Goal: Navigation & Orientation: Find specific page/section

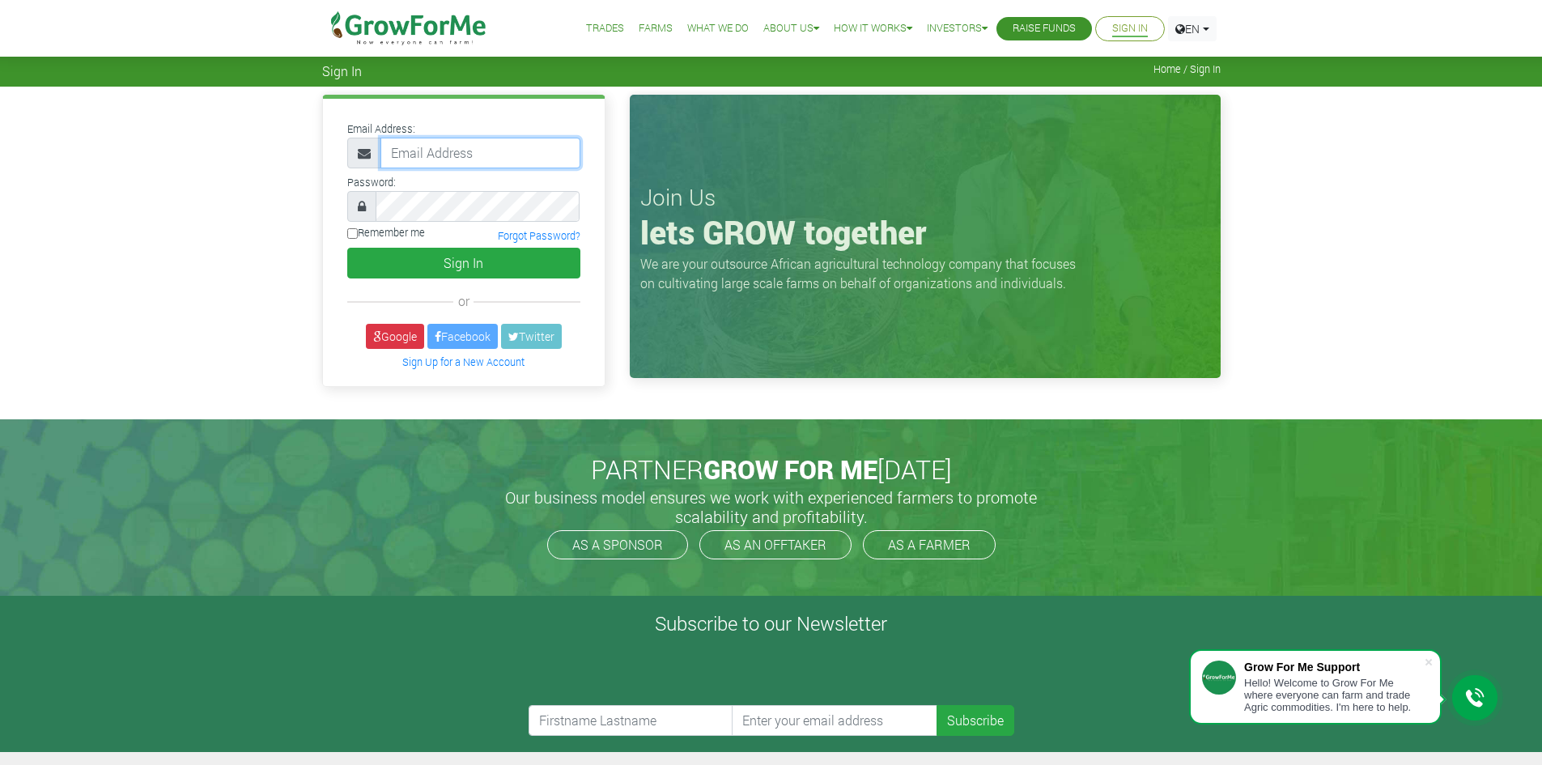
click at [414, 151] on input "email" at bounding box center [480, 153] width 200 height 31
type input "[EMAIL_ADDRESS][DOMAIN_NAME]"
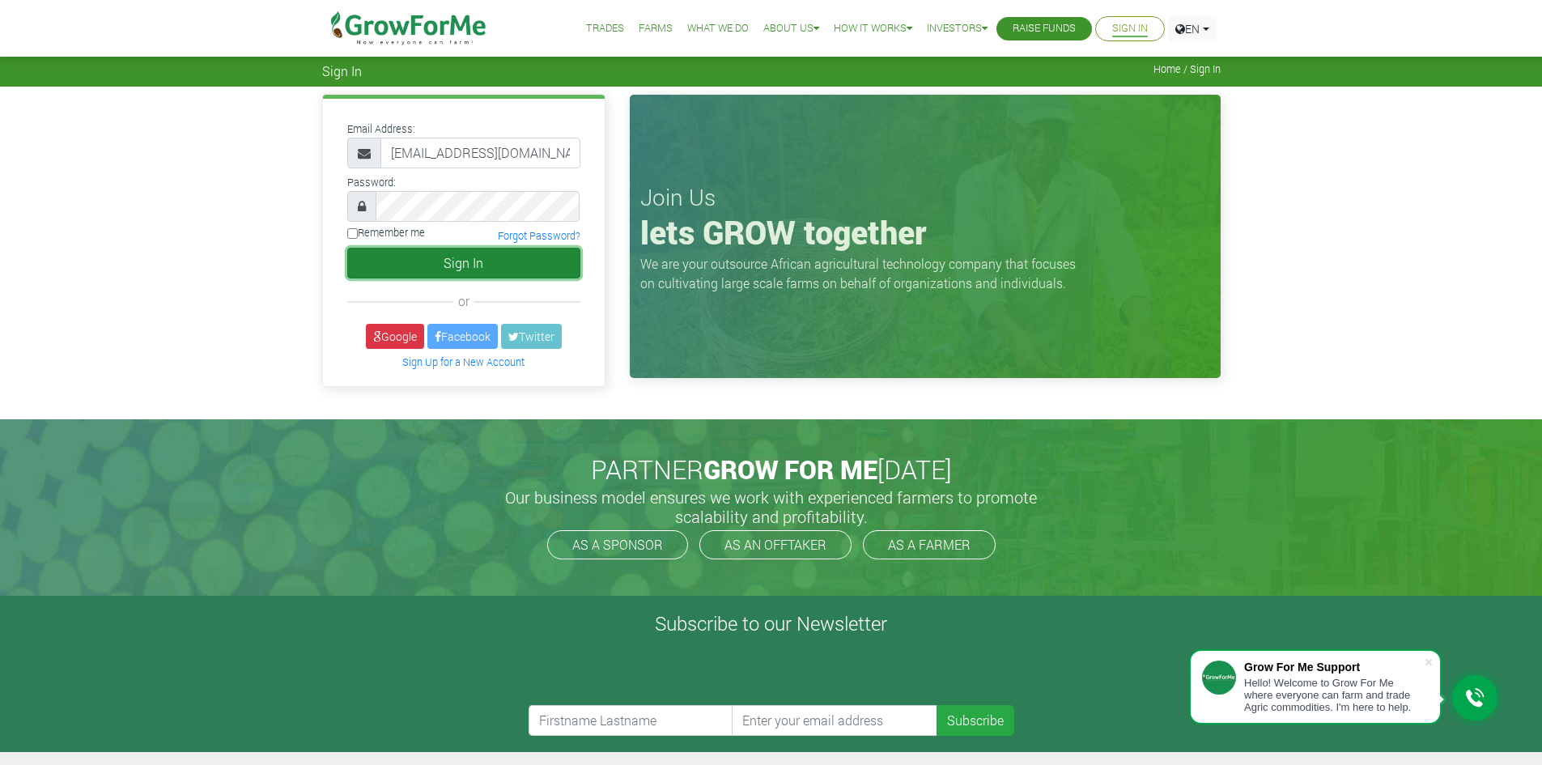
click at [472, 262] on button "Sign In" at bounding box center [463, 263] width 233 height 31
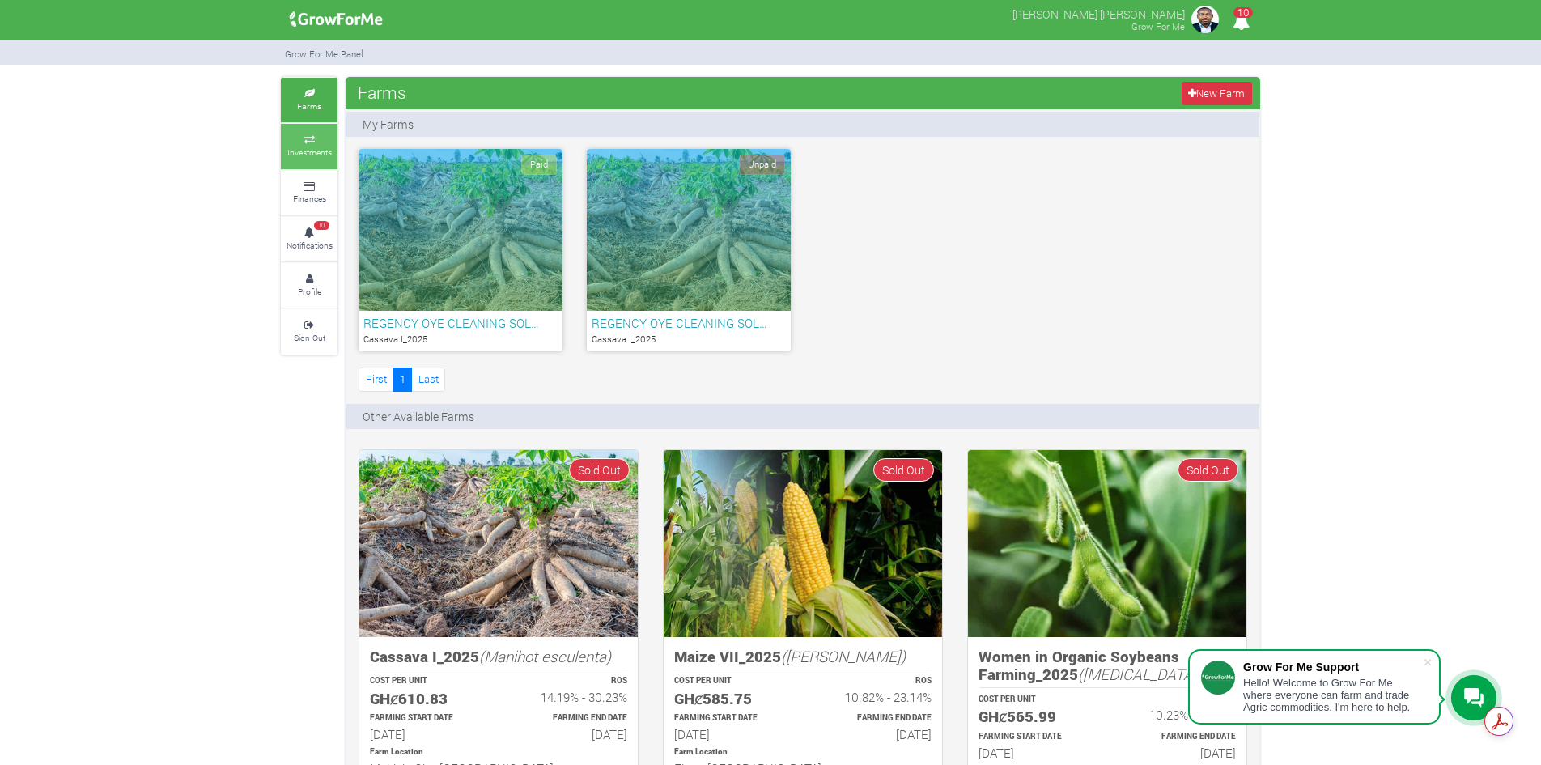
click at [311, 136] on icon at bounding box center [309, 140] width 49 height 8
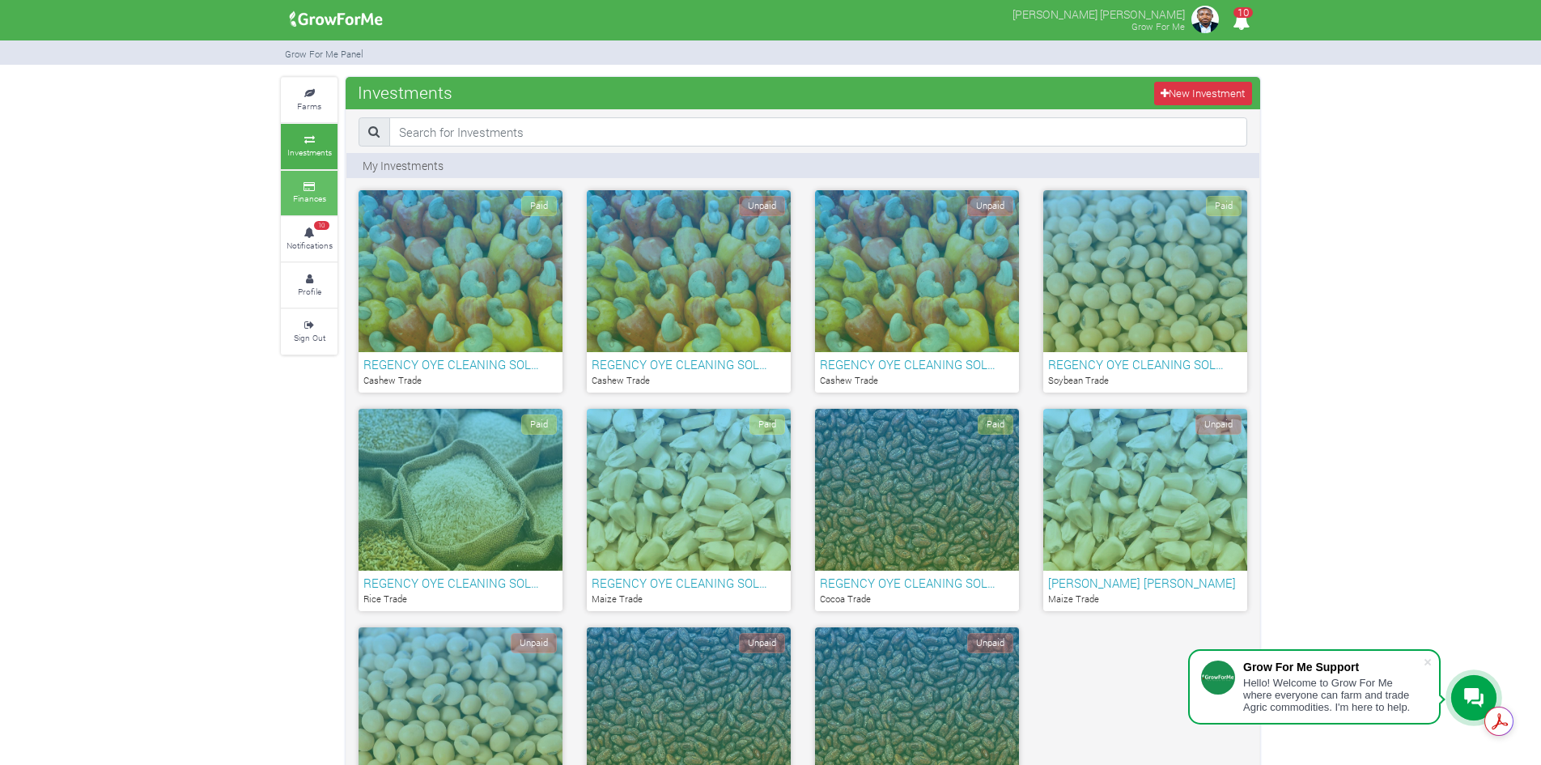
click at [312, 183] on icon at bounding box center [309, 187] width 49 height 8
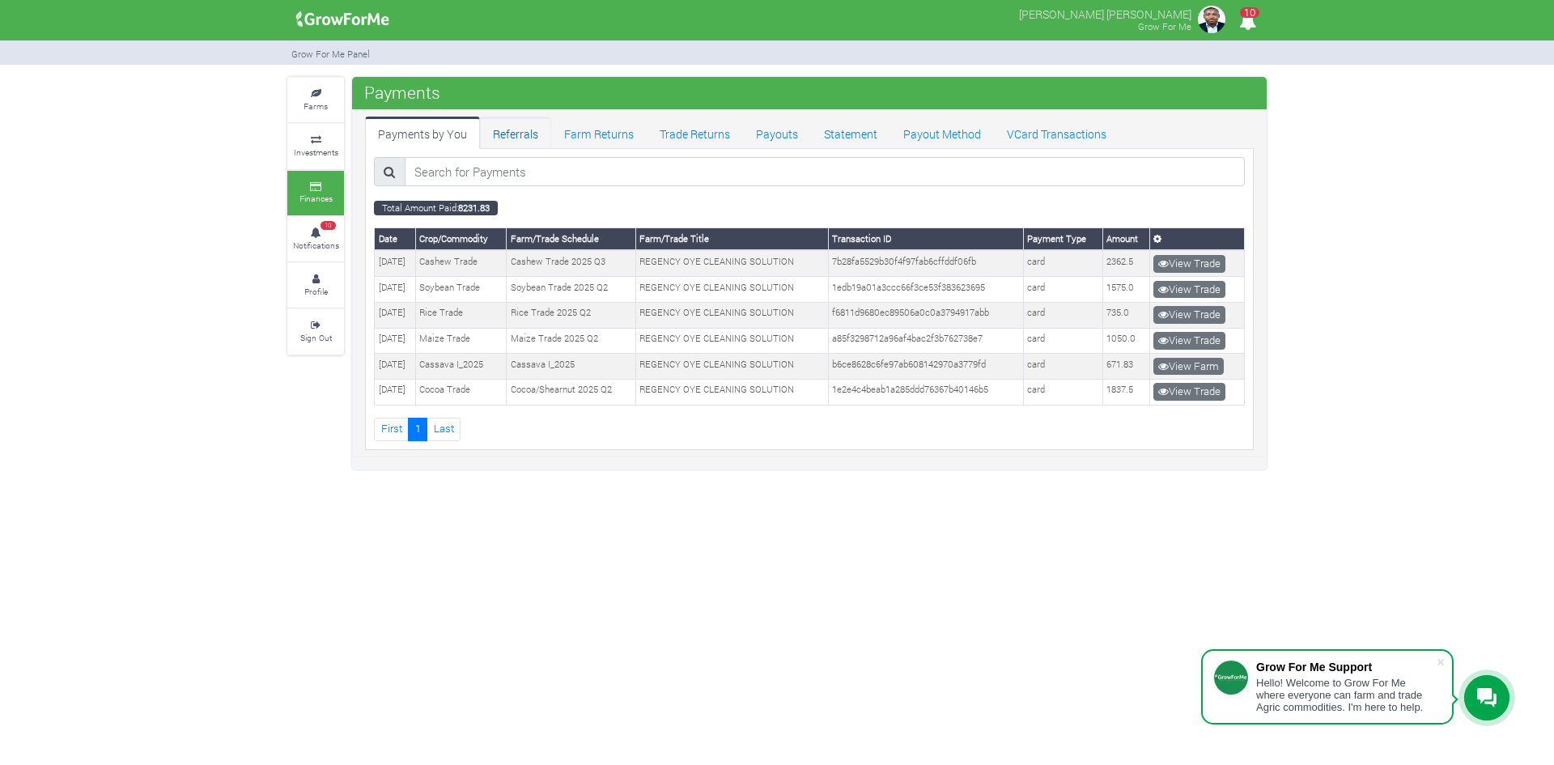
click at [528, 129] on link "Referrals" at bounding box center [515, 133] width 71 height 32
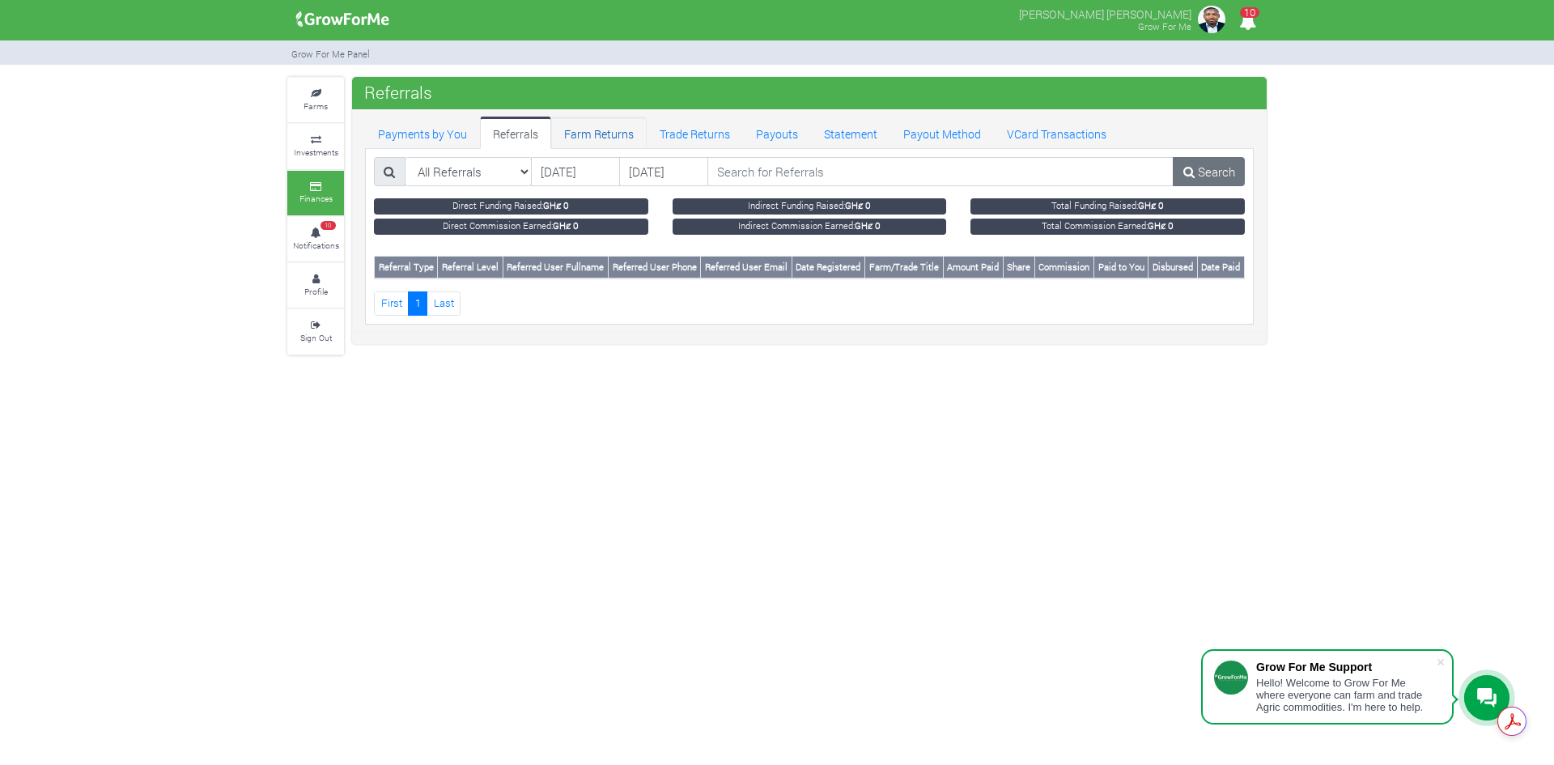
click at [603, 138] on link "Farm Returns" at bounding box center [598, 133] width 95 height 32
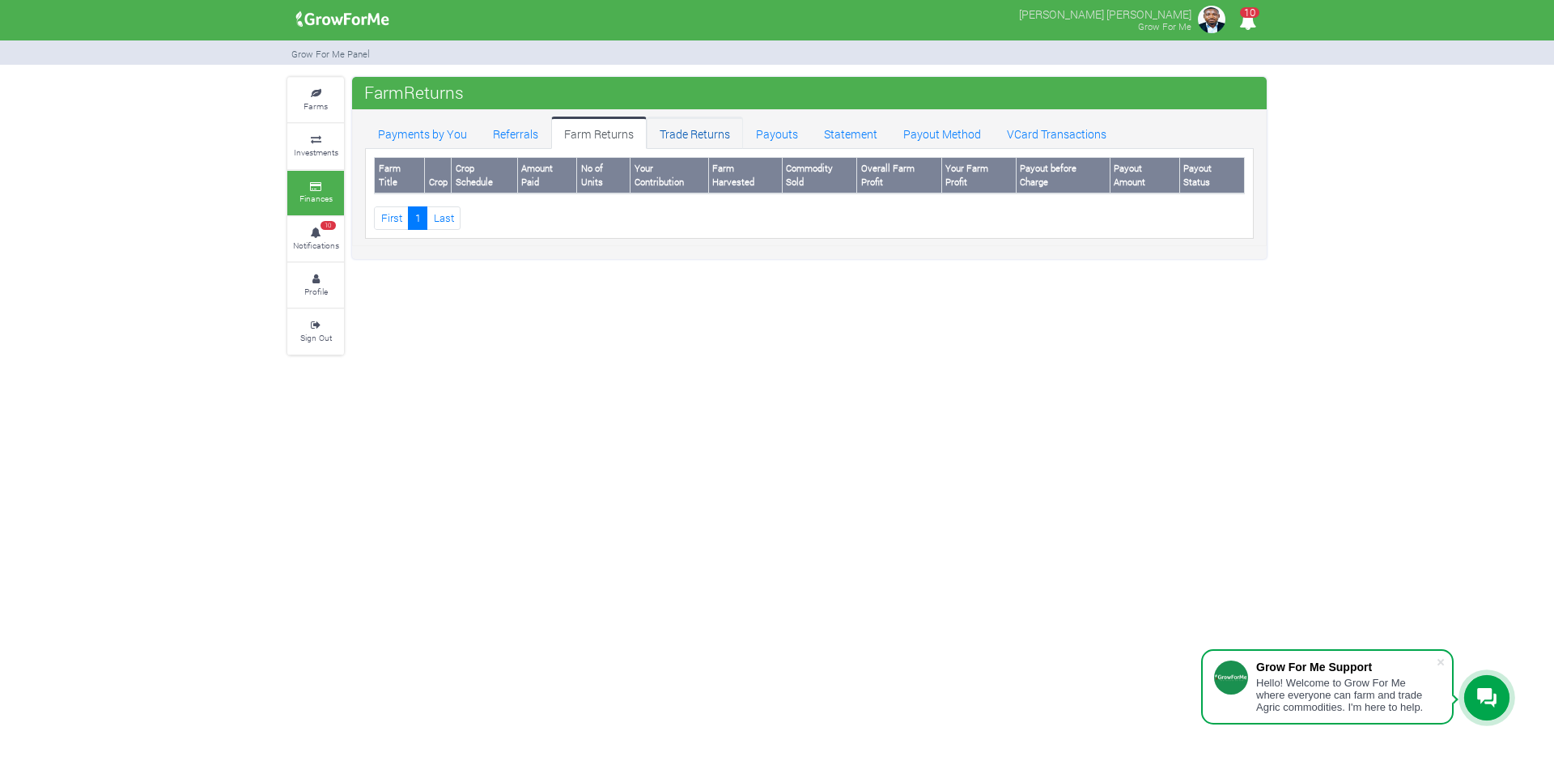
click at [697, 132] on link "Trade Returns" at bounding box center [695, 133] width 96 height 32
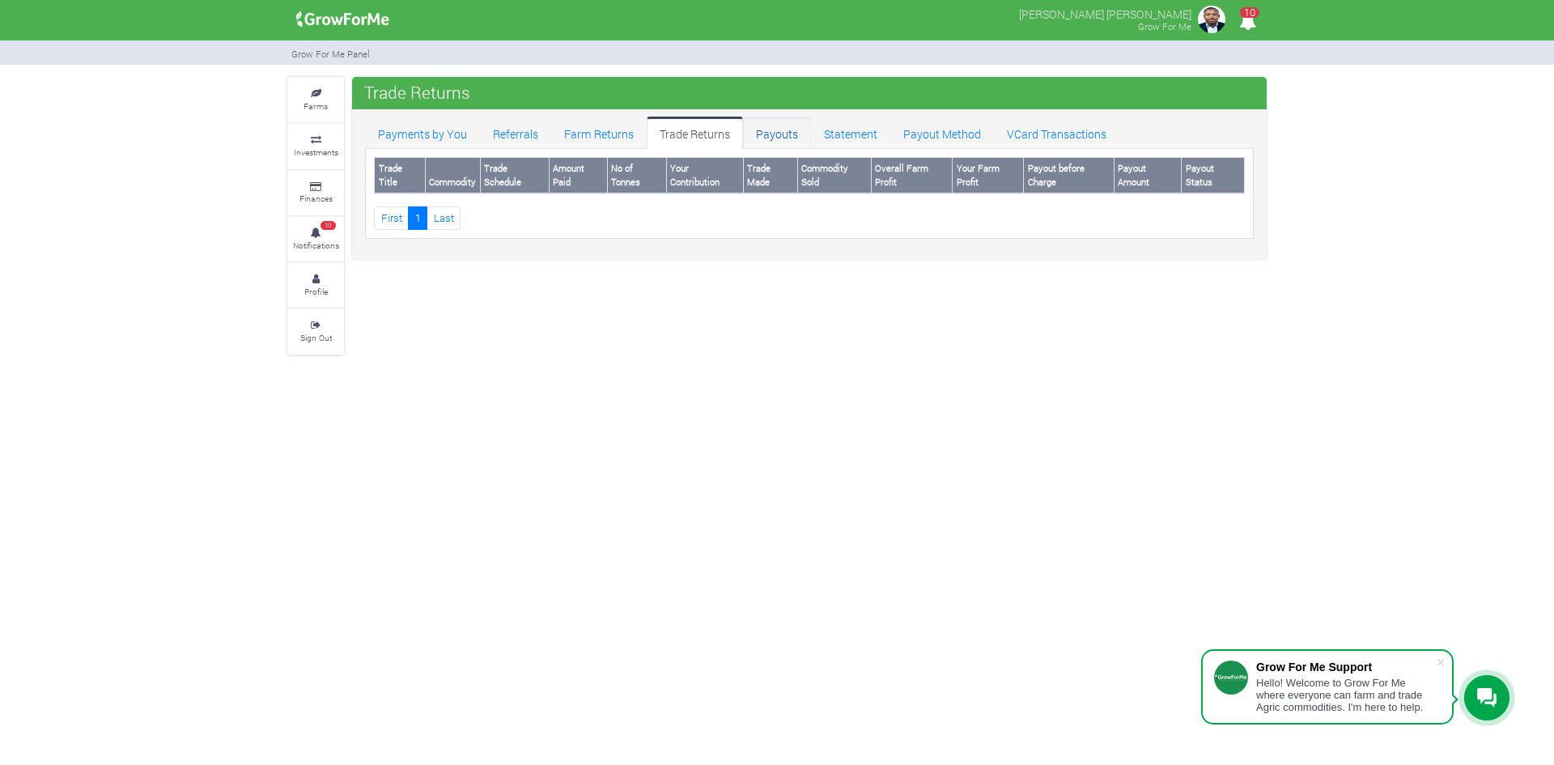
click at [773, 136] on link "Payouts" at bounding box center [777, 133] width 68 height 32
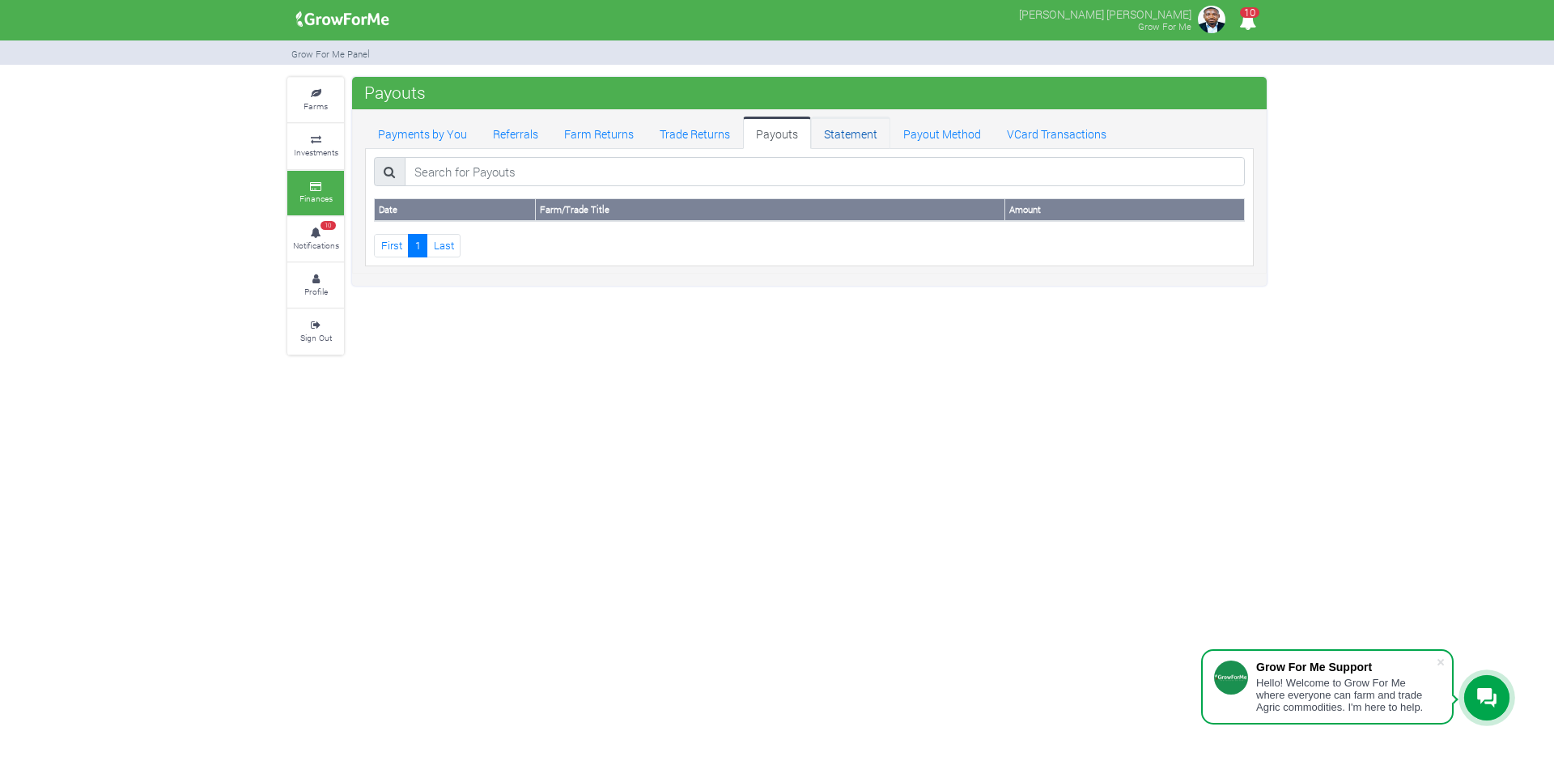
click at [871, 130] on link "Statement" at bounding box center [850, 133] width 79 height 32
click at [961, 127] on link "Payout Method" at bounding box center [942, 133] width 104 height 32
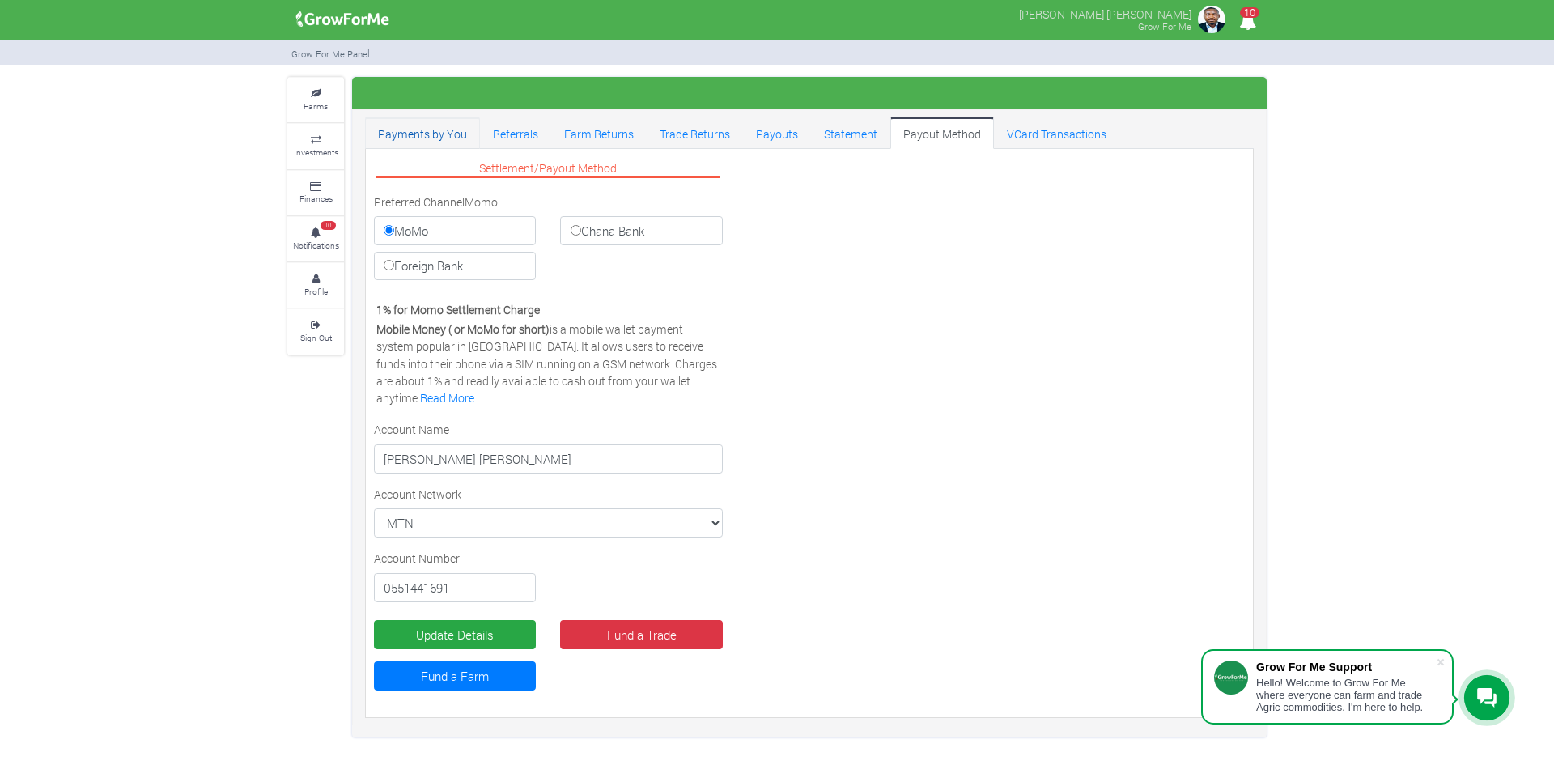
click at [394, 134] on link "Payments by You" at bounding box center [422, 133] width 115 height 32
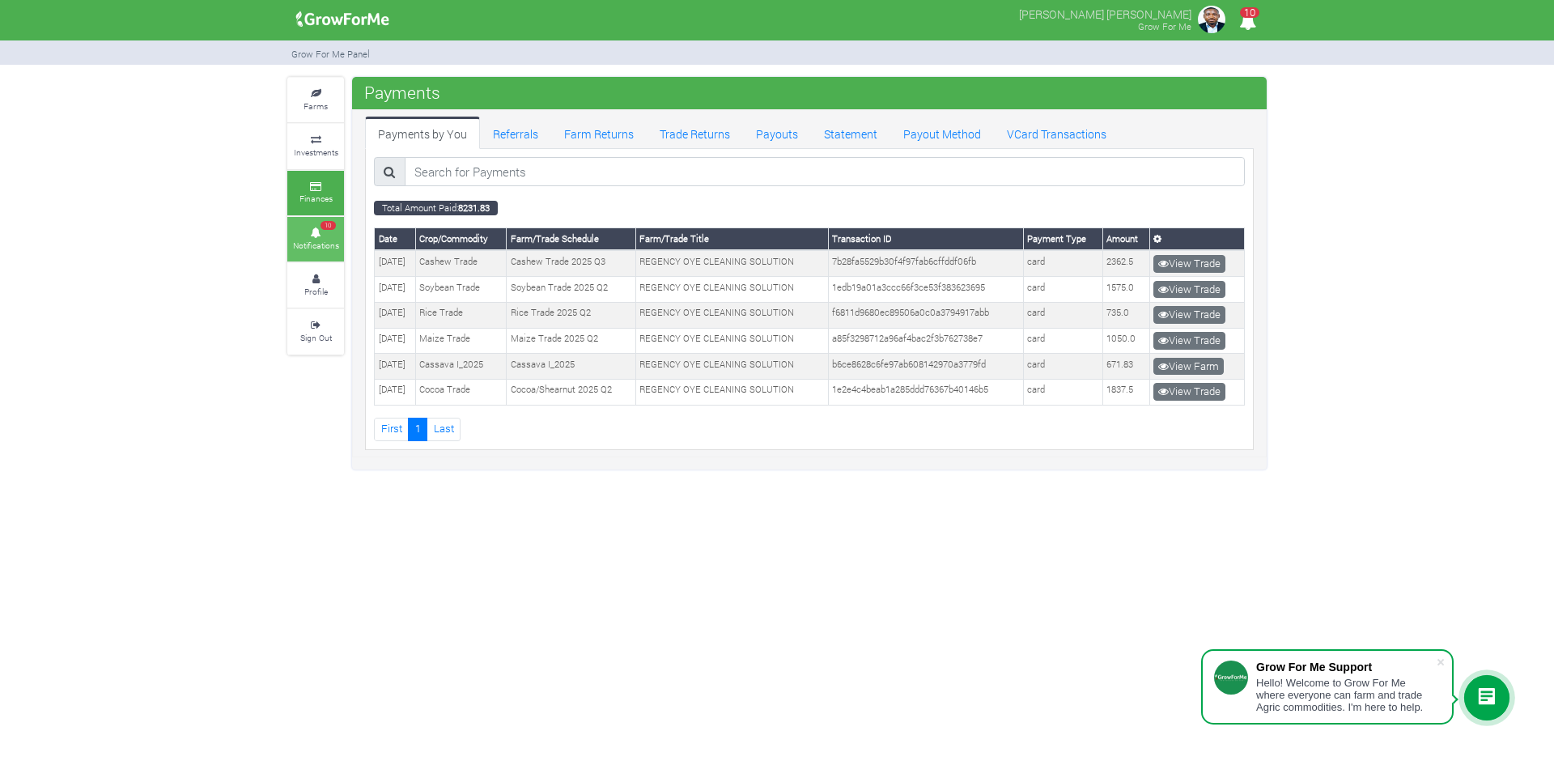
click at [303, 236] on link "10 Notifications" at bounding box center [315, 239] width 57 height 45
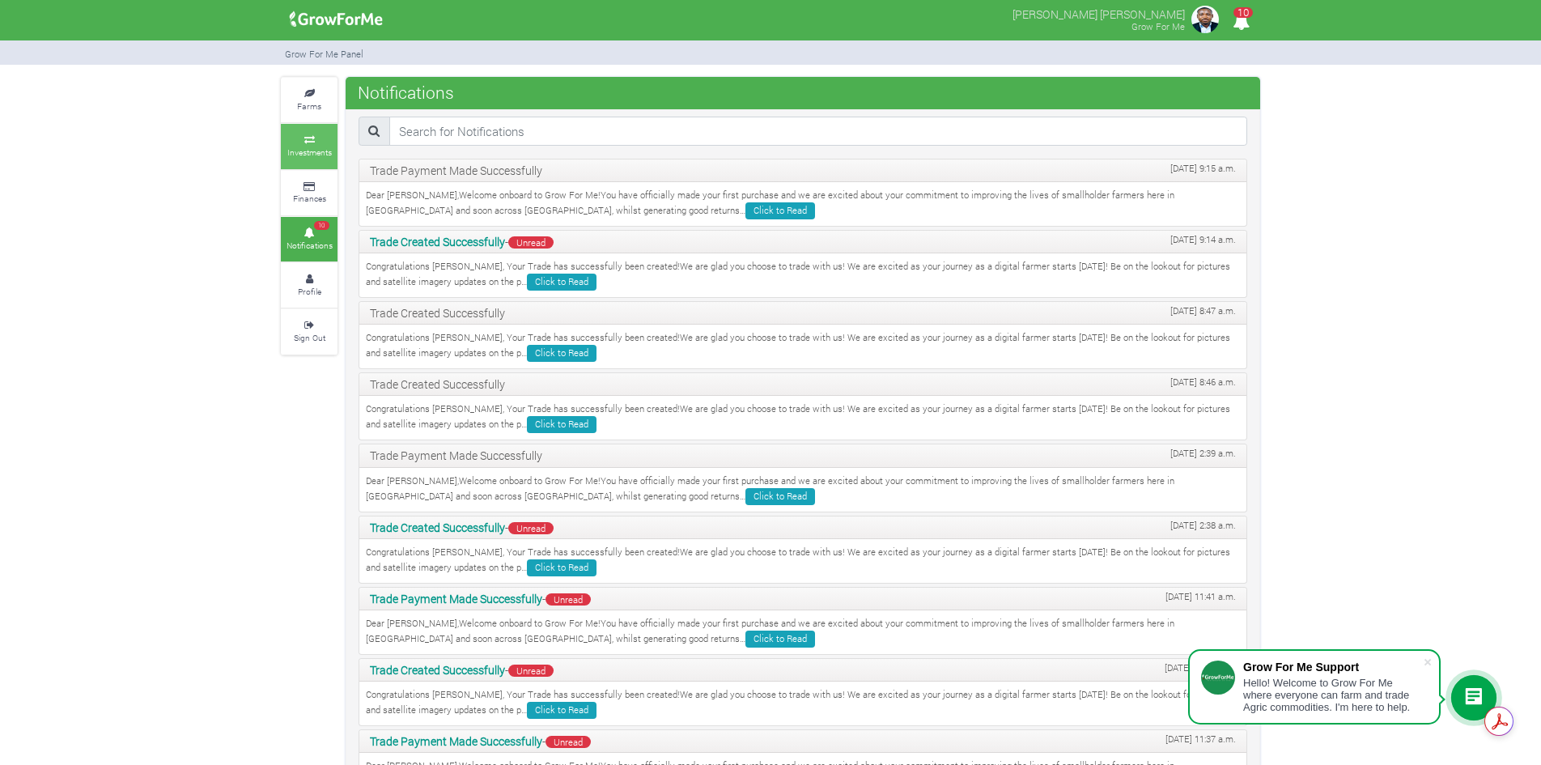
click at [308, 136] on icon at bounding box center [309, 140] width 49 height 8
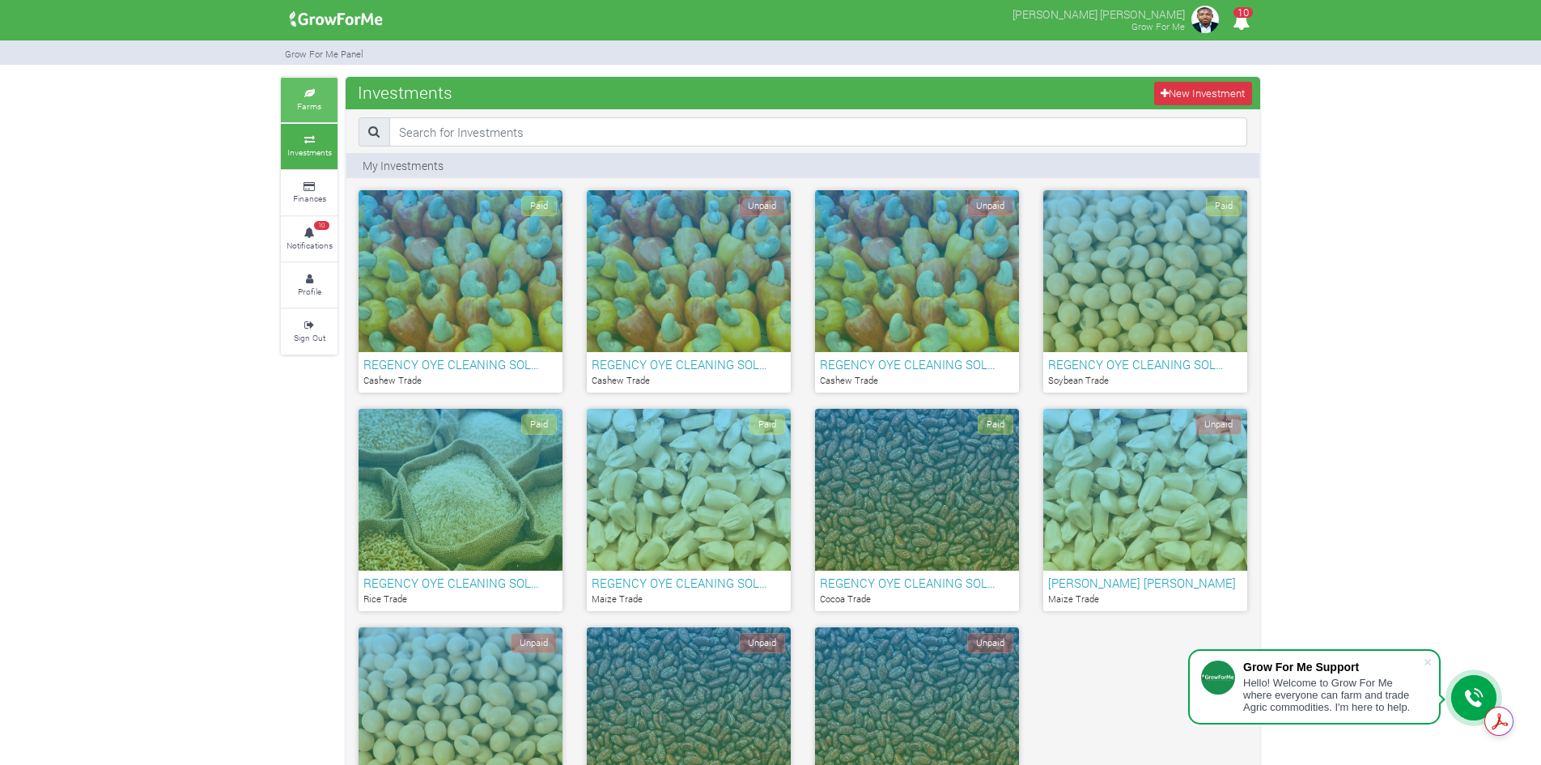
click at [310, 91] on icon at bounding box center [309, 94] width 49 height 8
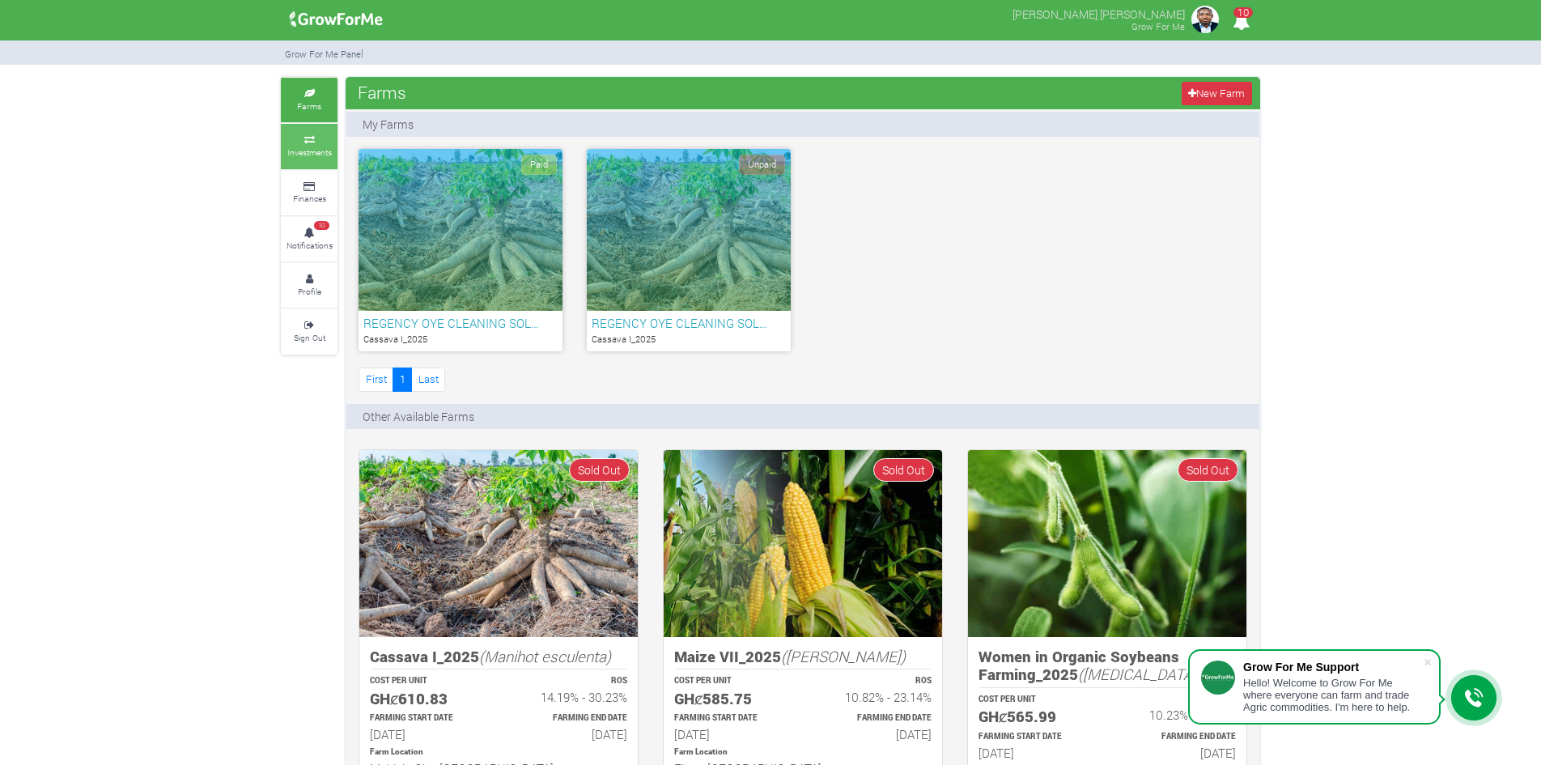
click at [305, 145] on link "Investments" at bounding box center [309, 146] width 57 height 45
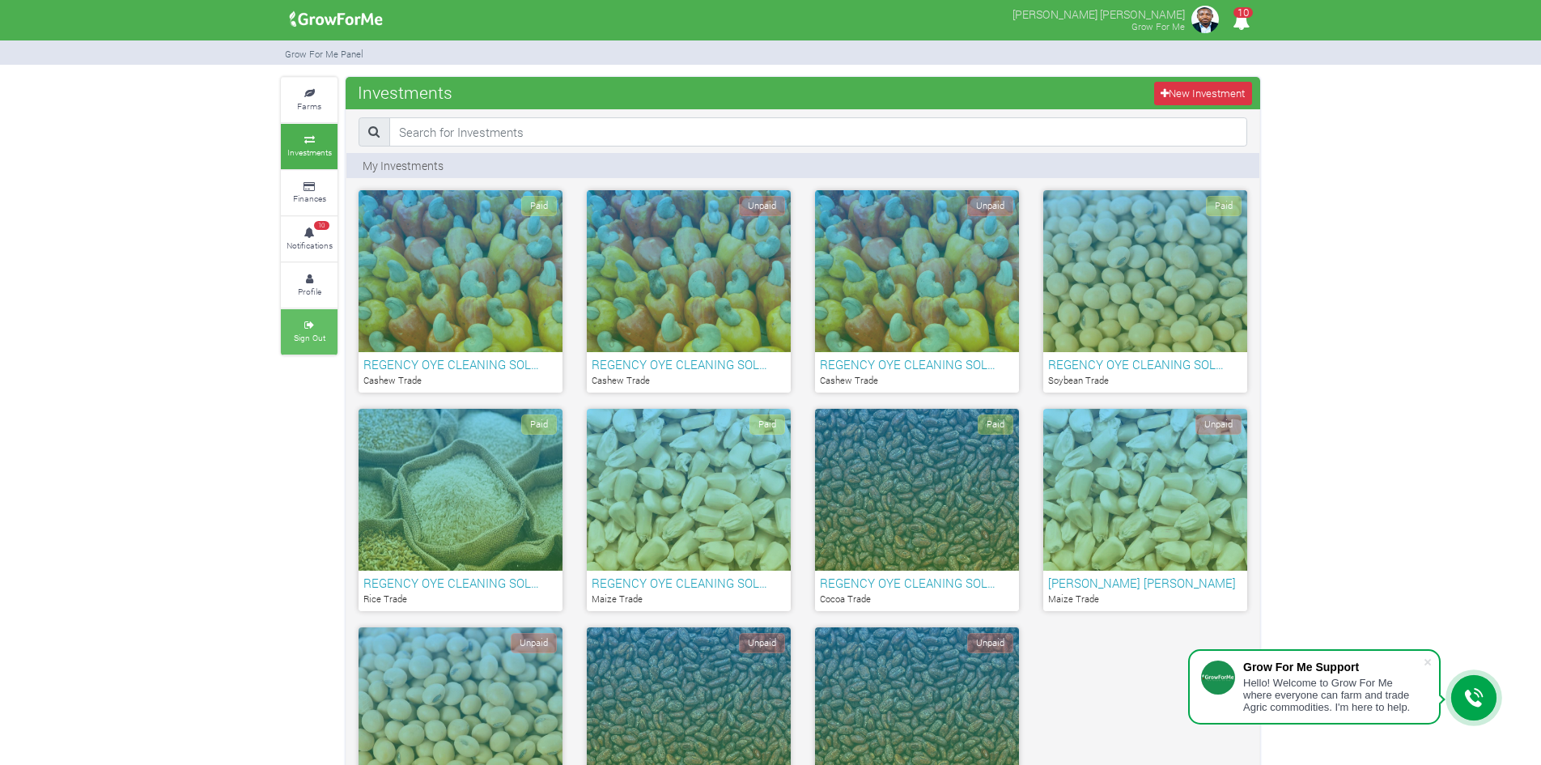
click at [309, 328] on icon at bounding box center [309, 325] width 49 height 8
